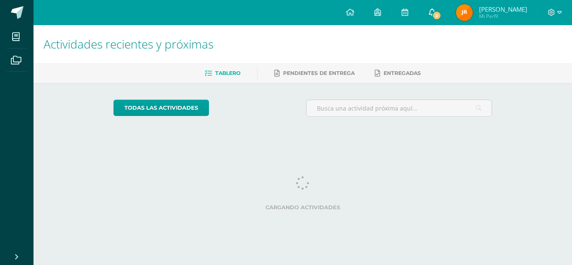
drag, startPoint x: 0, startPoint y: 0, endPoint x: 451, endPoint y: 21, distance: 451.7
click at [445, 21] on link "2" at bounding box center [432, 12] width 27 height 25
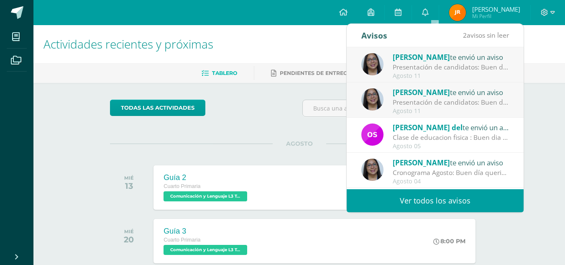
click at [434, 95] on span "[PERSON_NAME]" at bounding box center [421, 92] width 57 height 10
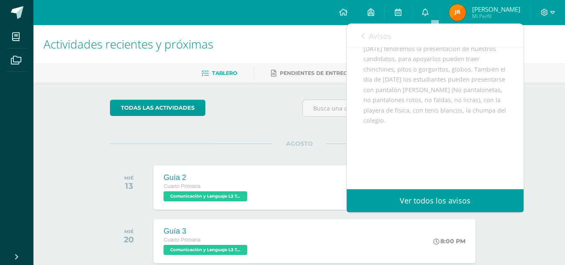
scroll to position [116, 0]
drag, startPoint x: 355, startPoint y: 100, endPoint x: 470, endPoint y: 117, distance: 116.8
click at [470, 117] on div "[PERSON_NAME] te envió un aviso: Presentación de candidatos [DATE] Cuarto Prima…" at bounding box center [435, 70] width 177 height 238
click at [378, 42] on link "Avisos" at bounding box center [377, 36] width 30 height 24
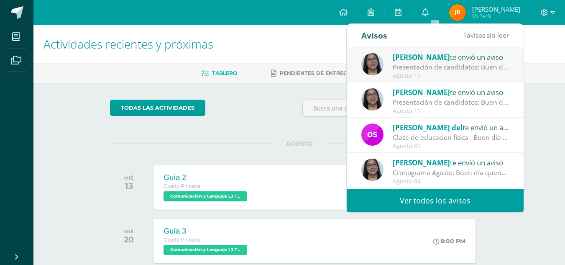
click at [411, 59] on span "[PERSON_NAME]" at bounding box center [421, 57] width 57 height 10
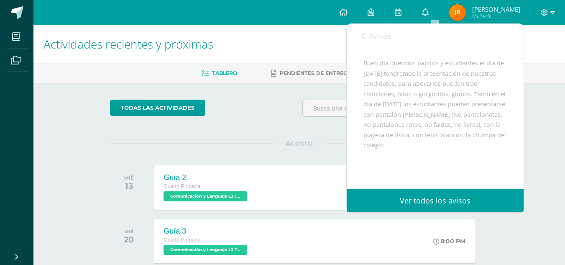
drag, startPoint x: 362, startPoint y: 73, endPoint x: 446, endPoint y: 156, distance: 118.4
click at [446, 156] on div "[PERSON_NAME] te envió un aviso: Presentación de candidatos [DATE] Cuarto Prima…" at bounding box center [435, 102] width 177 height 238
click at [370, 26] on link "Avisos" at bounding box center [377, 36] width 30 height 24
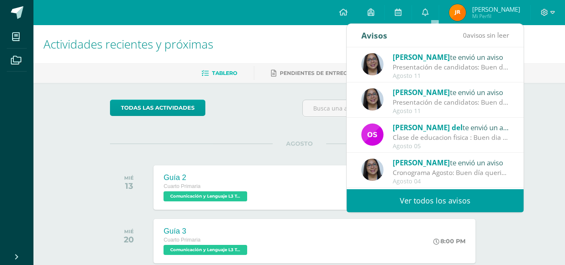
click at [314, 54] on h1 "Actividades recientes y próximas" at bounding box center [300, 44] width 512 height 38
